Goal: Check status: Check status

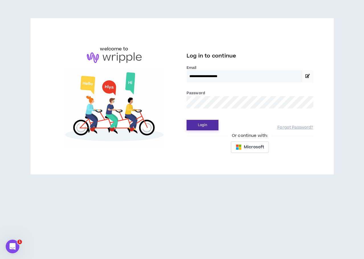
click at [210, 125] on button "Login" at bounding box center [202, 125] width 32 height 11
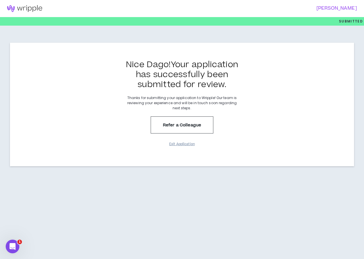
click at [182, 143] on button "Exit Application" at bounding box center [182, 144] width 28 height 10
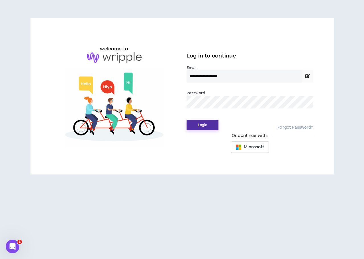
click at [210, 125] on button "Login" at bounding box center [202, 125] width 32 height 11
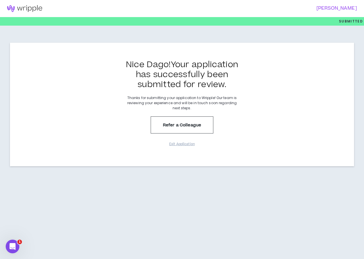
click at [340, 9] on h3 "[PERSON_NAME]" at bounding box center [267, 8] width 178 height 5
click at [28, 8] on img at bounding box center [24, 8] width 49 height 7
